Goal: Browse casually

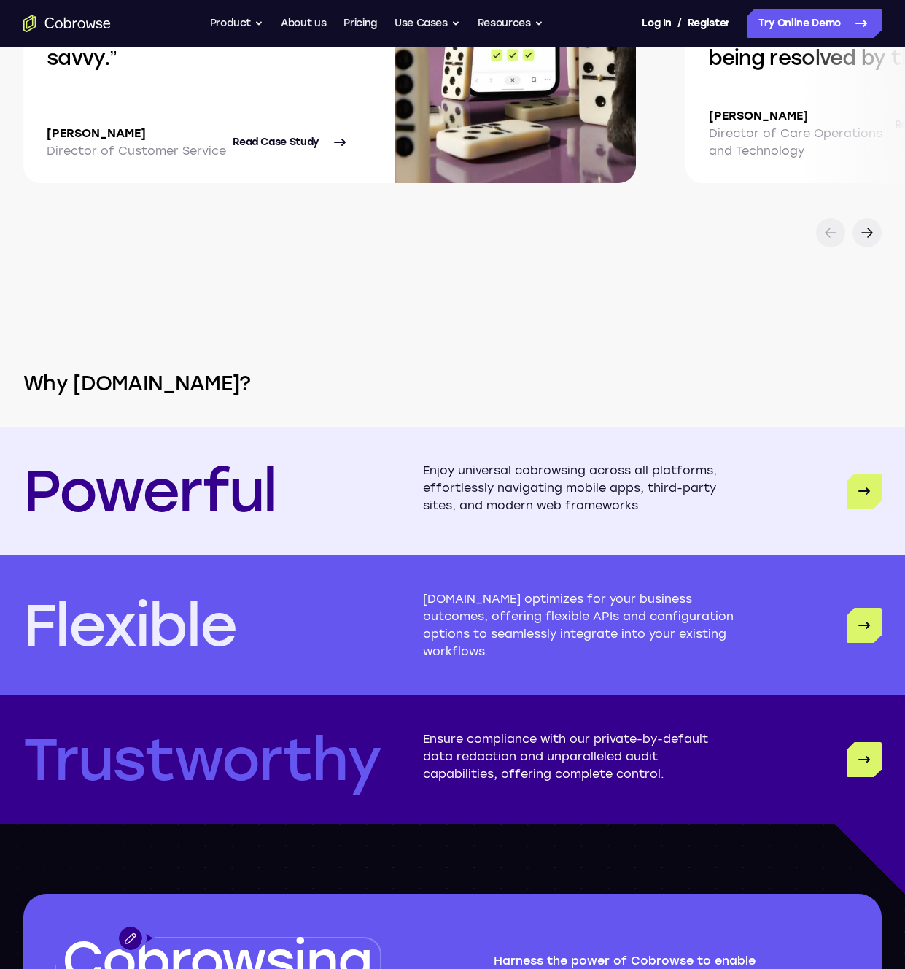
scroll to position [3485, 0]
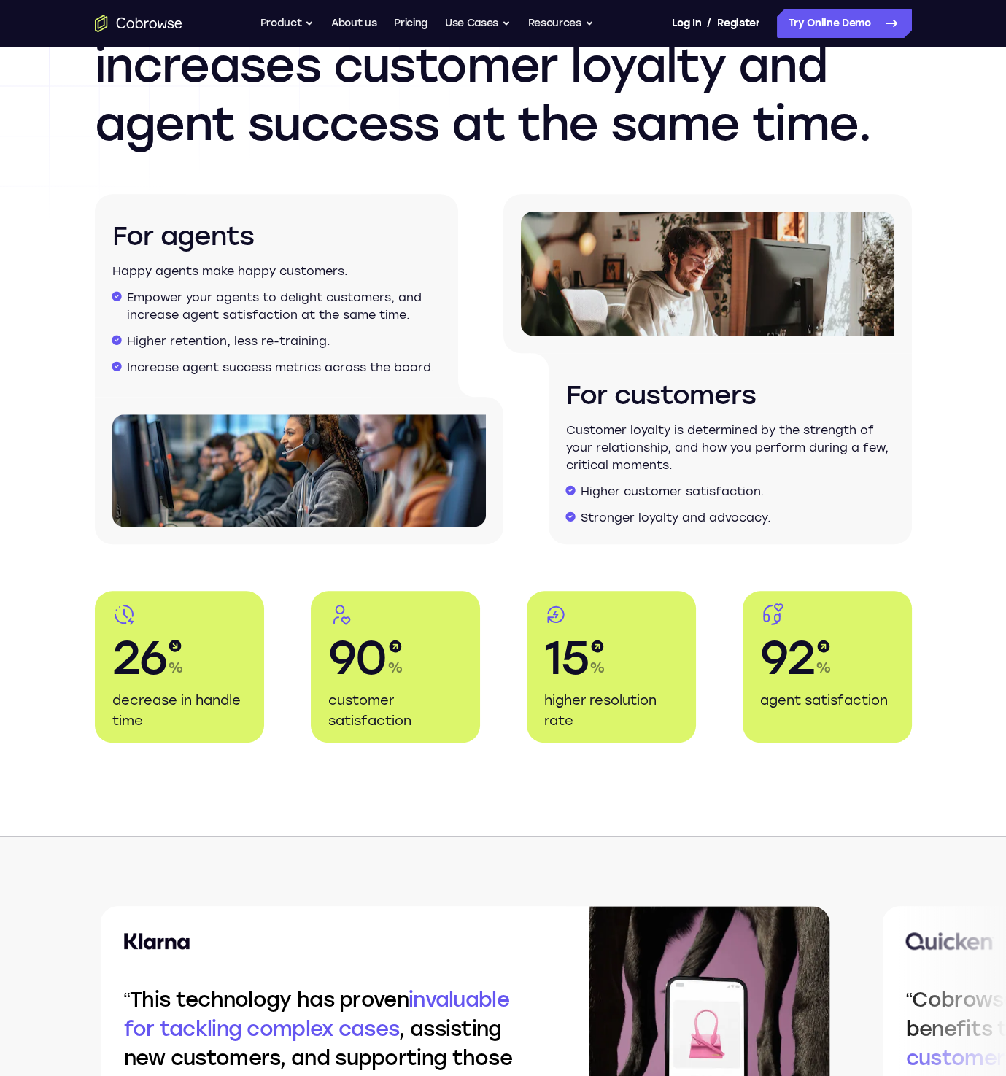
scroll to position [2161, 0]
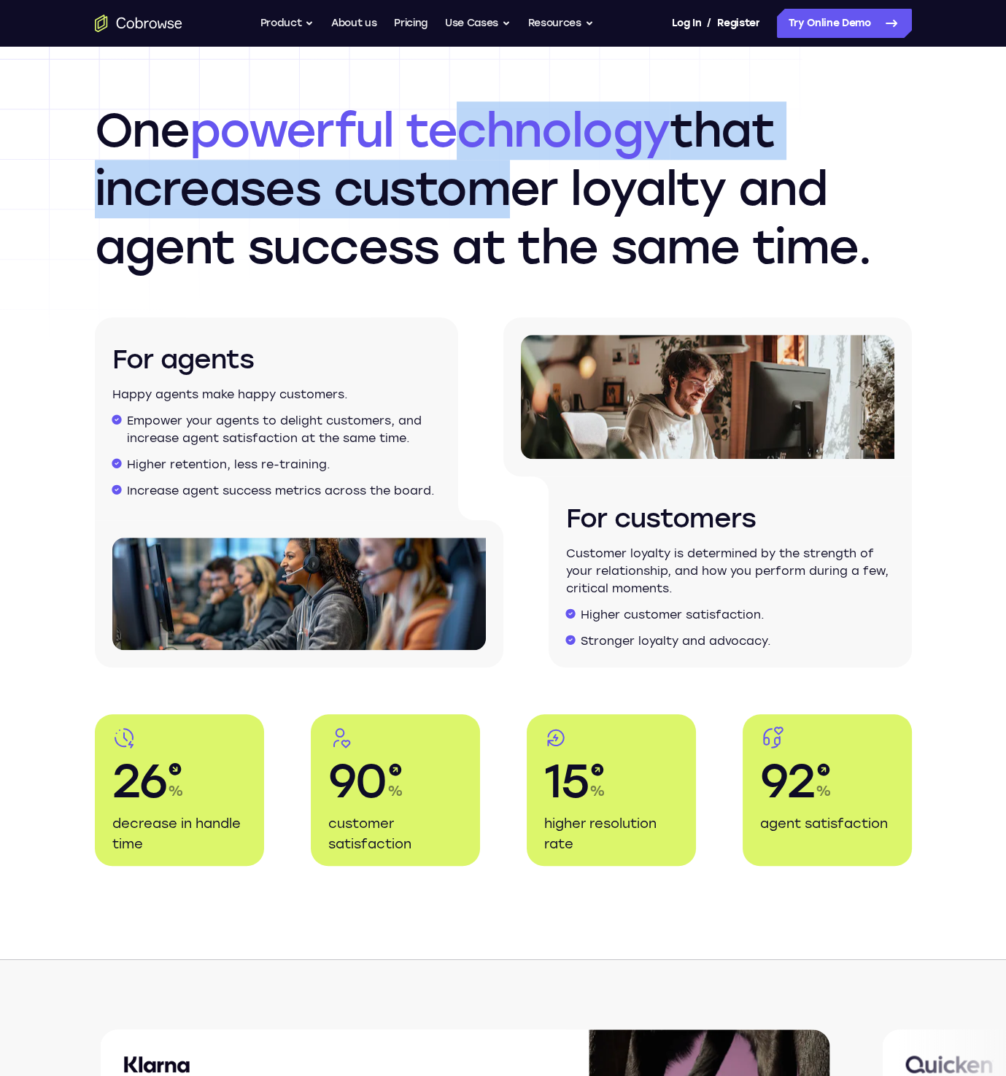
drag, startPoint x: 457, startPoint y: 147, endPoint x: 469, endPoint y: 200, distance: 54.7
click at [469, 200] on h2 "One powerful technology that increases customer loyalty and agent success at th…" at bounding box center [503, 188] width 817 height 175
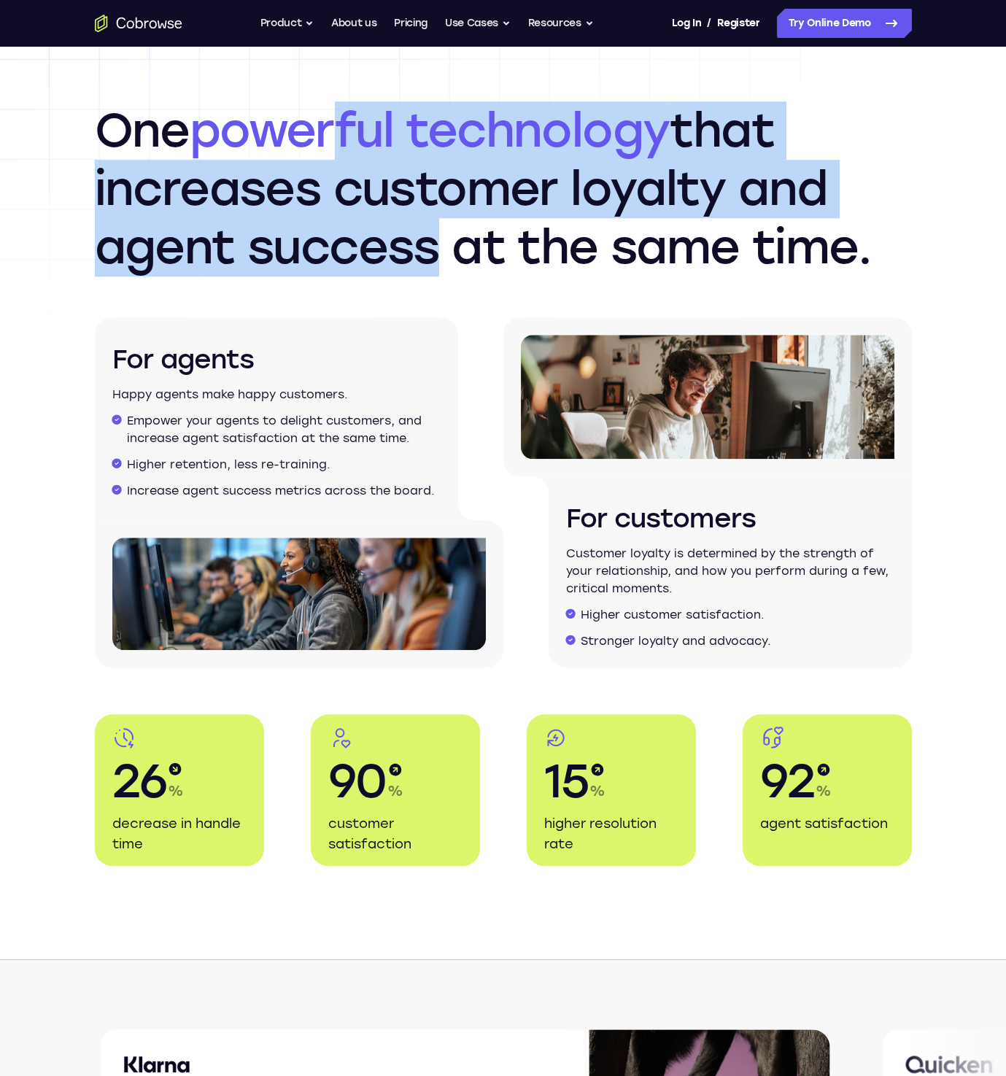
drag, startPoint x: 344, startPoint y: 142, endPoint x: 408, endPoint y: 222, distance: 101.7
click at [408, 222] on h2 "One powerful technology that increases customer loyalty and agent success at th…" at bounding box center [503, 188] width 817 height 175
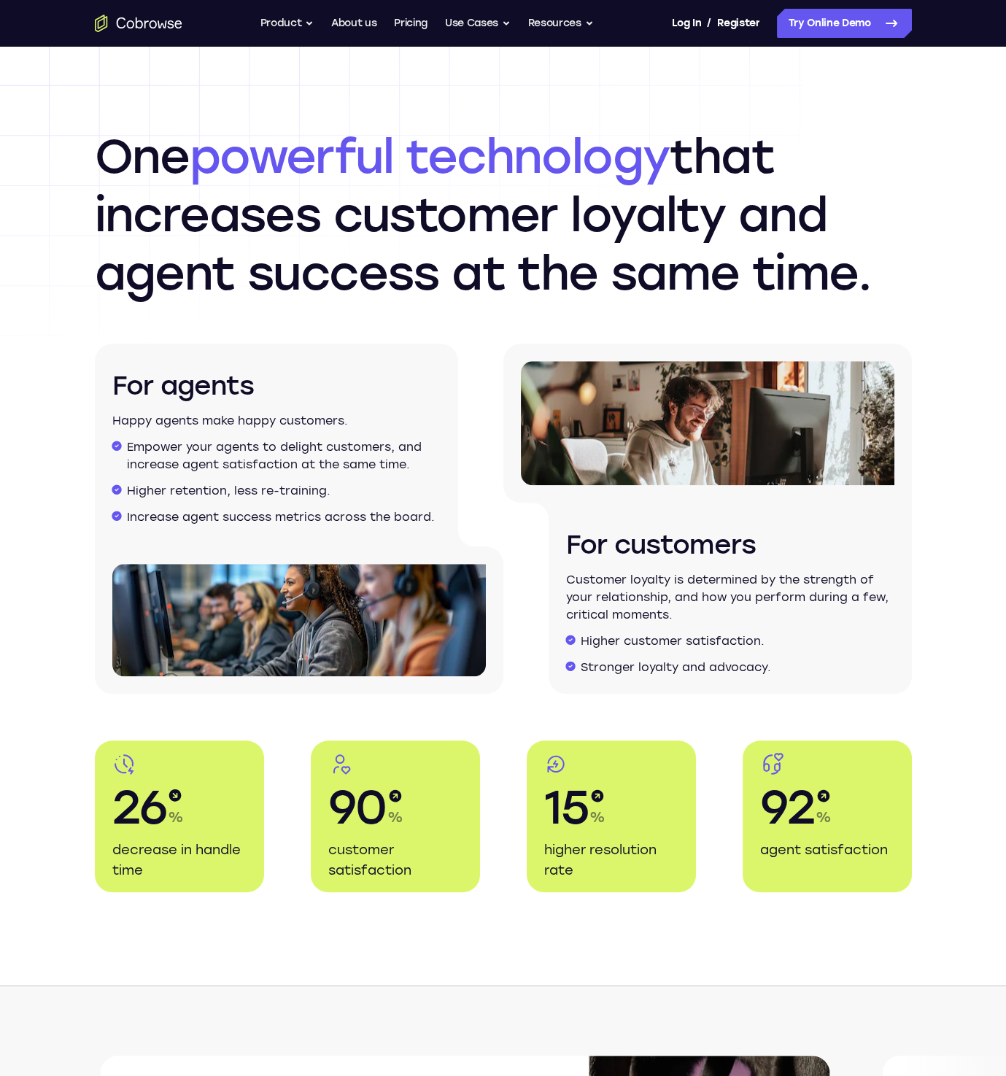
scroll to position [2095, 0]
